Goal: Task Accomplishment & Management: Use online tool/utility

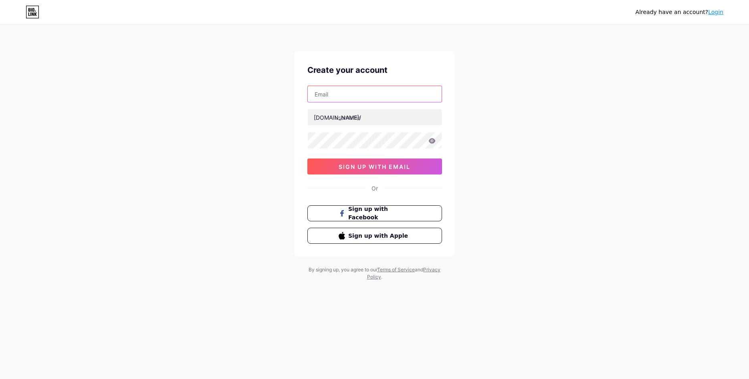
click at [364, 94] on input "text" at bounding box center [375, 94] width 134 height 16
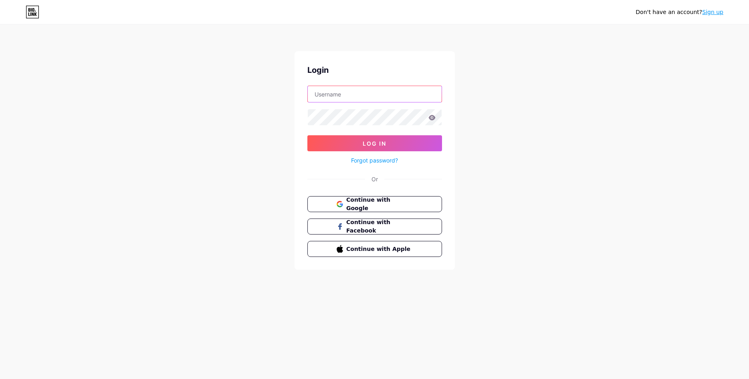
click at [372, 92] on input "text" at bounding box center [375, 94] width 134 height 16
click at [393, 205] on span "Continue with Google" at bounding box center [379, 204] width 67 height 17
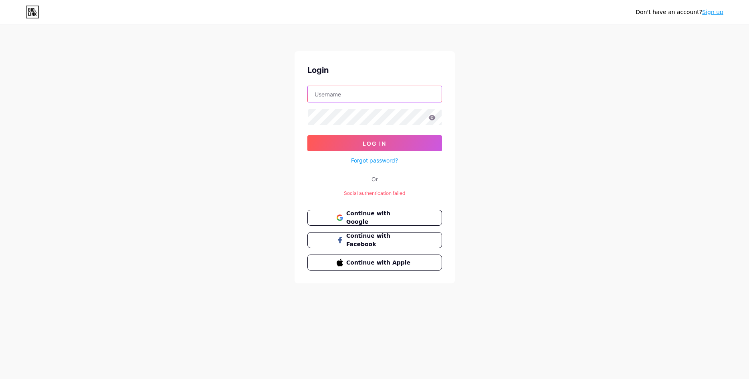
click at [362, 97] on input "text" at bounding box center [375, 94] width 134 height 16
type input "fac"
click at [377, 220] on span "Continue with Google" at bounding box center [379, 218] width 67 height 17
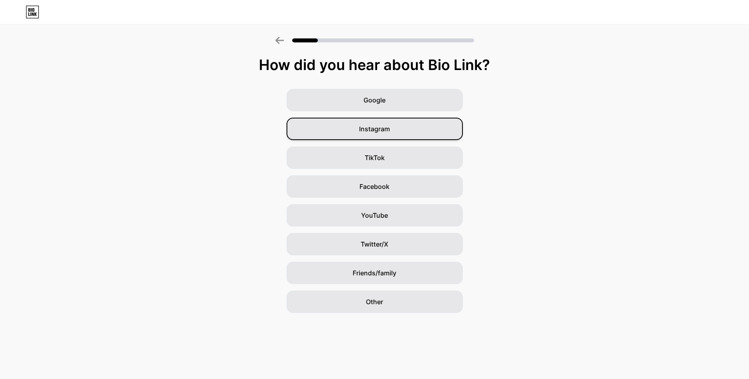
click at [397, 127] on div "Instagram" at bounding box center [374, 129] width 176 height 22
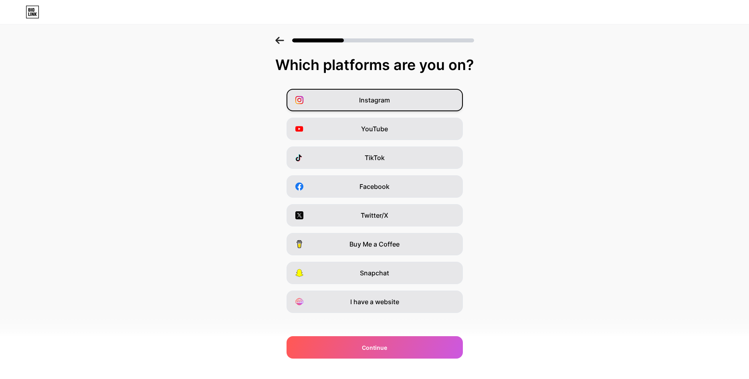
click at [377, 103] on span "Instagram" at bounding box center [374, 100] width 31 height 10
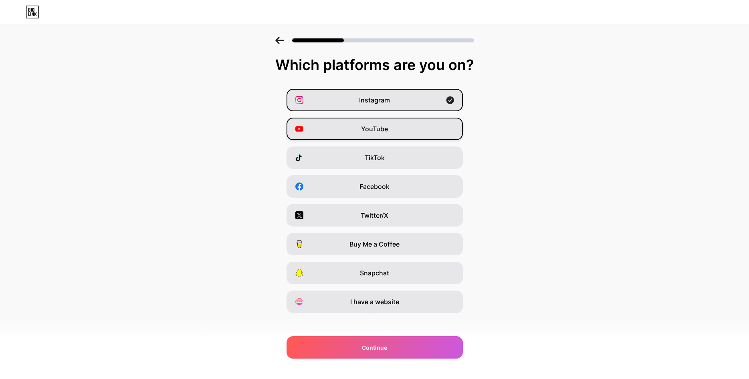
click at [381, 122] on div "YouTube" at bounding box center [374, 129] width 176 height 22
click at [386, 174] on div "Instagram YouTube TikTok Facebook Twitter/X Buy Me a Coffee Snapchat I have a w…" at bounding box center [374, 201] width 741 height 224
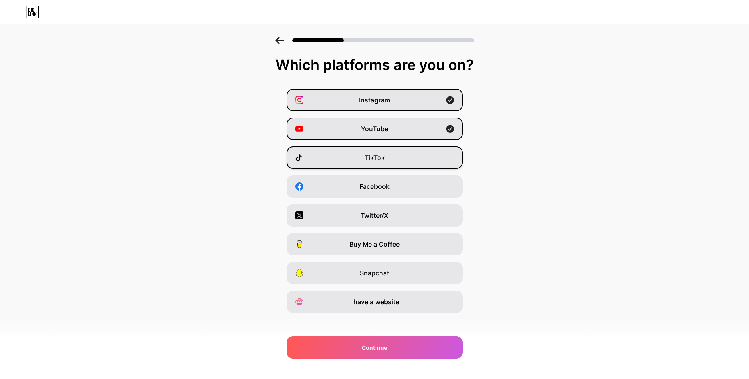
click at [382, 158] on span "TikTok" at bounding box center [375, 158] width 20 height 10
click at [381, 163] on div "TikTok" at bounding box center [374, 158] width 176 height 22
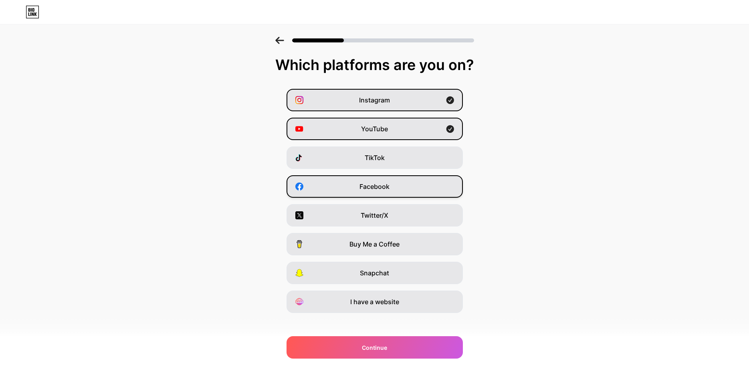
click at [378, 189] on span "Facebook" at bounding box center [374, 187] width 30 height 10
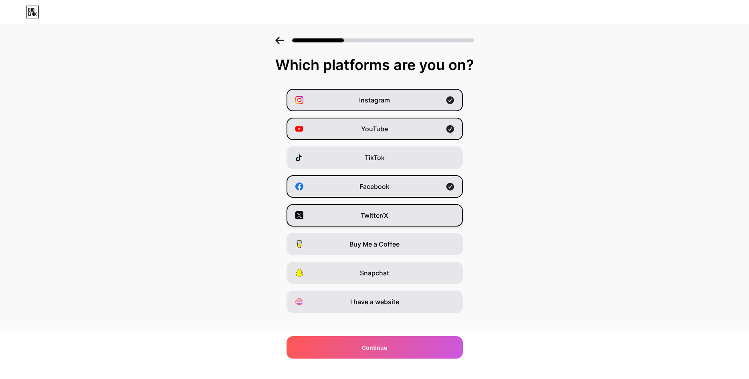
click at [383, 216] on span "Twitter/X" at bounding box center [375, 216] width 28 height 10
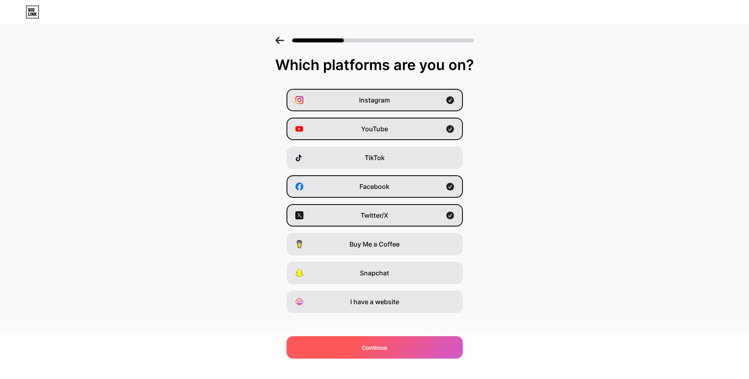
click at [373, 341] on div "Continue" at bounding box center [374, 348] width 176 height 22
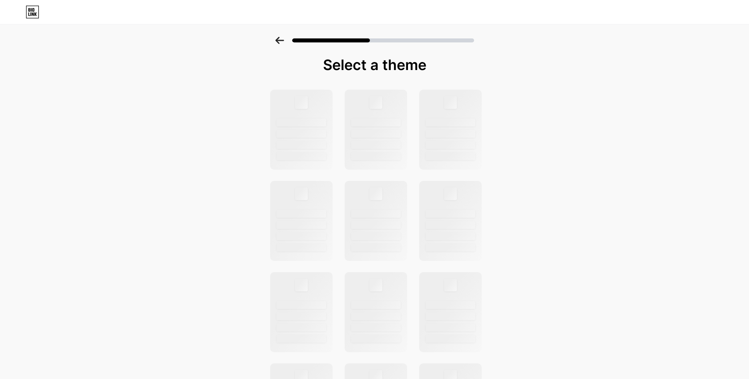
click at [35, 15] on icon at bounding box center [33, 12] width 14 height 13
click at [34, 10] on icon at bounding box center [33, 10] width 2 height 4
